Goal: Information Seeking & Learning: Learn about a topic

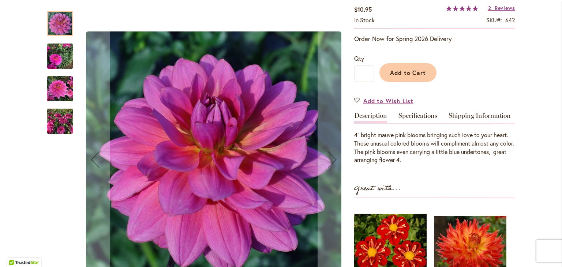
scroll to position [104, 0]
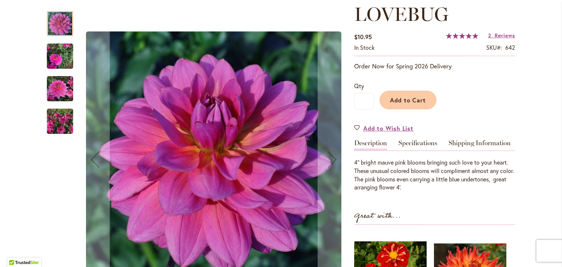
click at [61, 58] on img "LOVEBUG" at bounding box center [60, 56] width 26 height 35
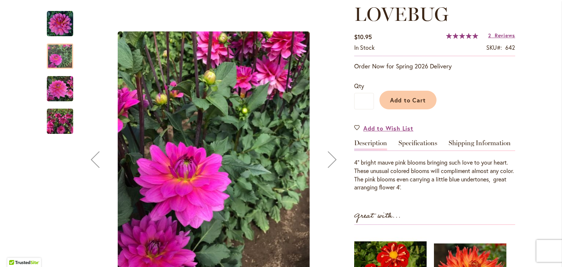
click at [329, 154] on div "Next" at bounding box center [331, 159] width 29 height 29
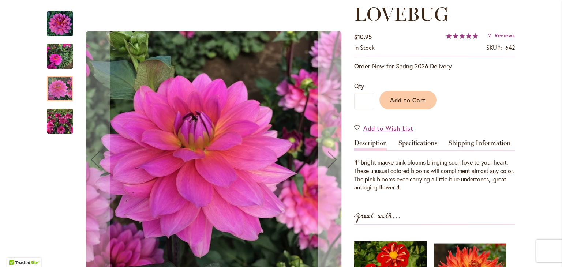
click at [329, 154] on div "Next" at bounding box center [331, 159] width 29 height 29
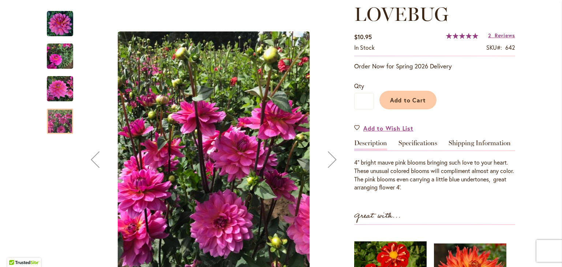
click at [59, 84] on img "LOVEBUG" at bounding box center [60, 89] width 26 height 26
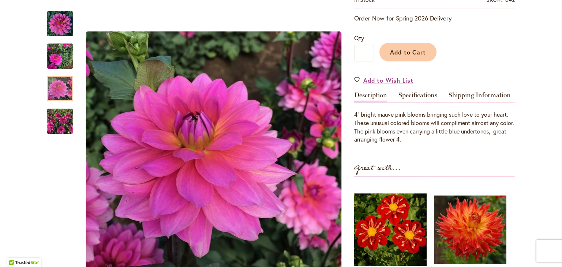
scroll to position [153, 0]
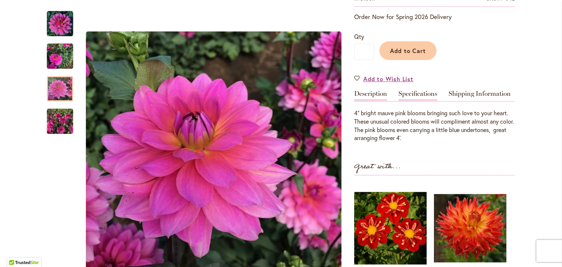
click at [420, 93] on link "Specifications" at bounding box center [417, 95] width 39 height 11
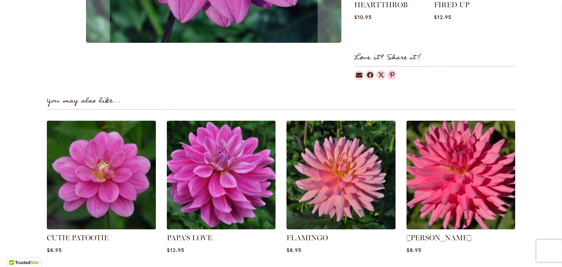
scroll to position [437, 0]
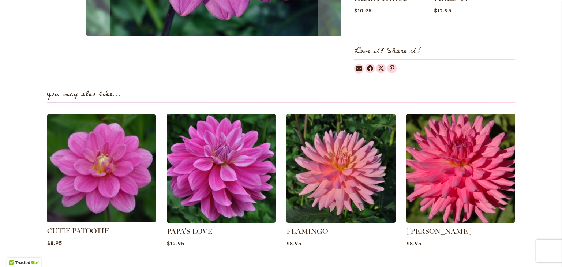
click at [114, 168] on img at bounding box center [101, 168] width 113 height 113
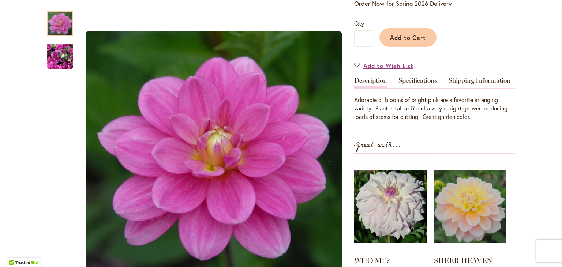
scroll to position [161, 0]
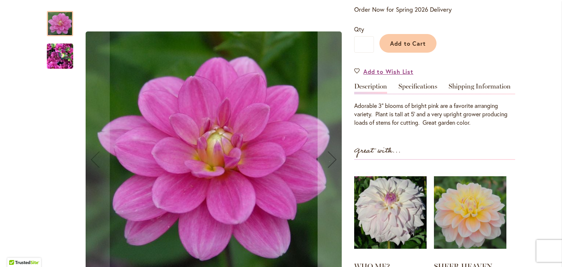
click at [59, 60] on img "CUTIE PATOOTIE" at bounding box center [60, 56] width 26 height 35
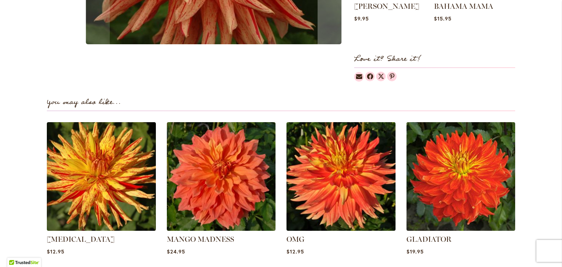
scroll to position [439, 0]
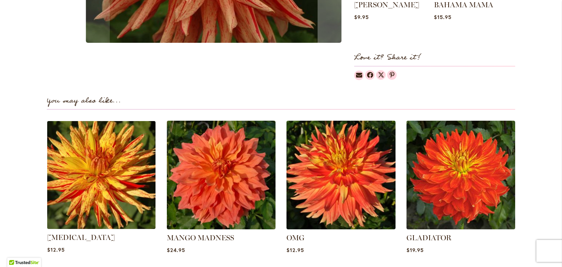
click at [72, 154] on img at bounding box center [101, 174] width 113 height 113
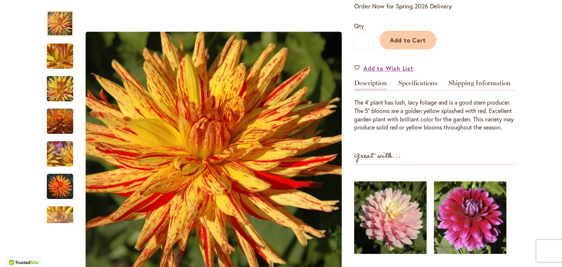
scroll to position [167, 0]
